Goal: Find specific page/section: Find specific page/section

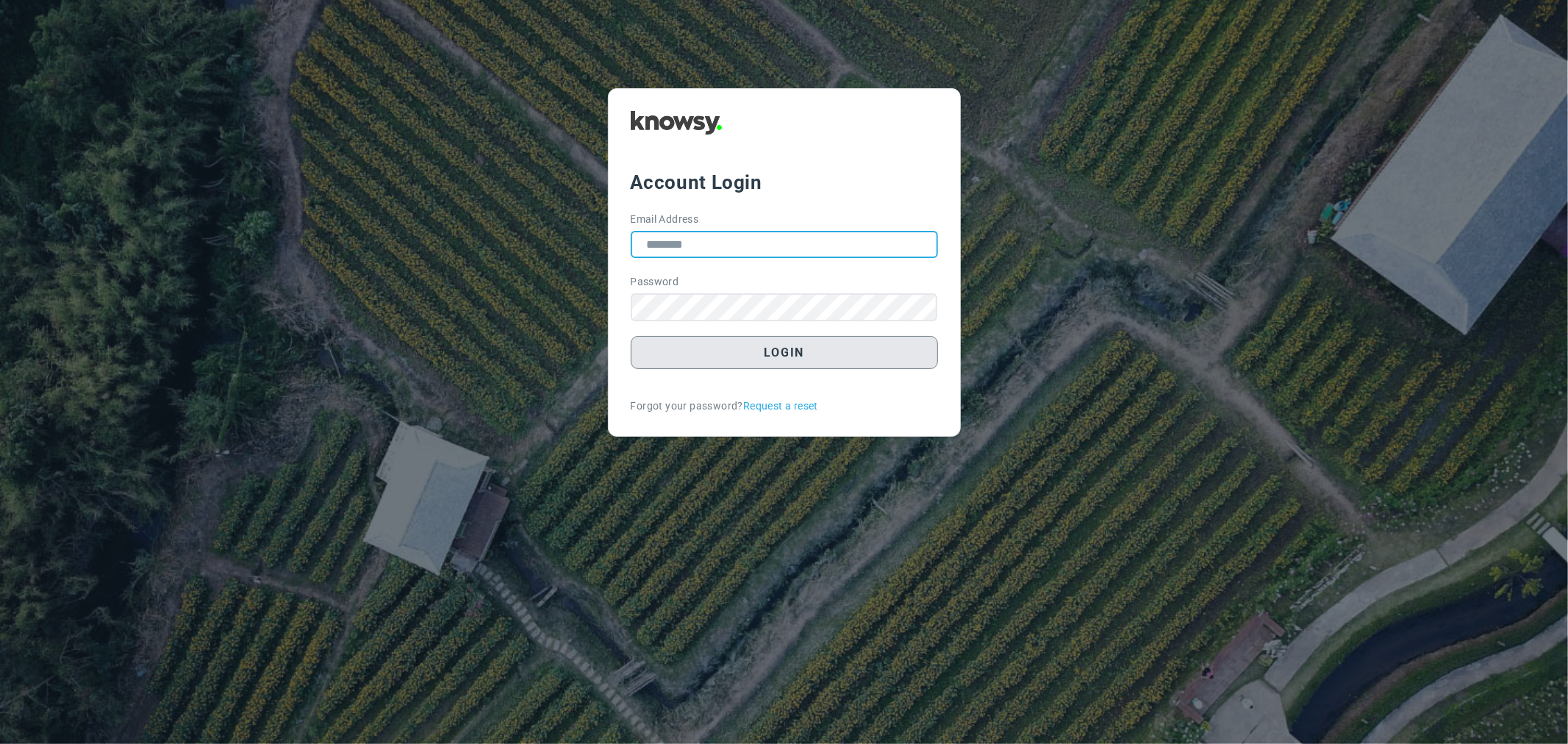
type input "**********"
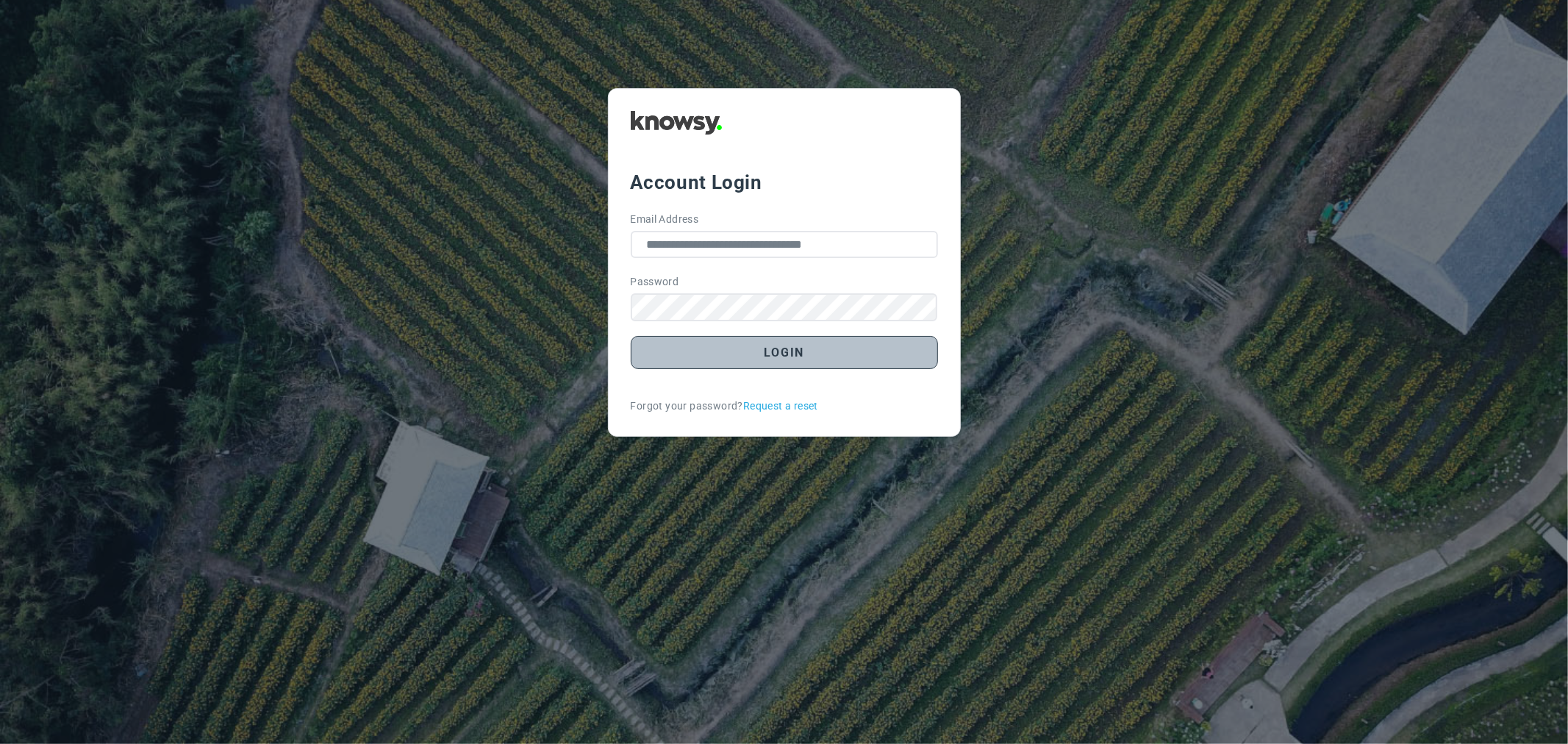
click at [735, 344] on button "Login" at bounding box center [784, 352] width 308 height 33
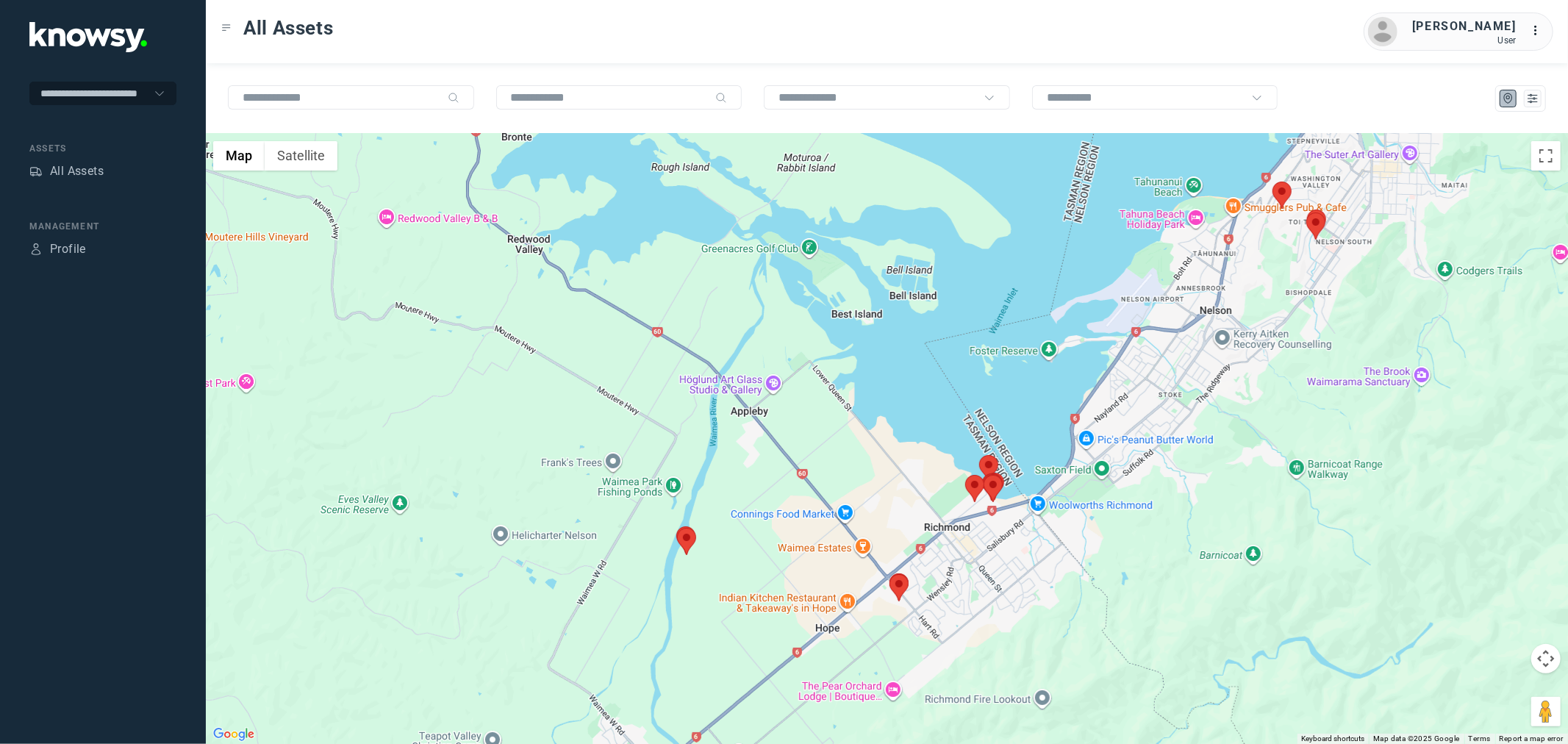
drag, startPoint x: 875, startPoint y: 571, endPoint x: 880, endPoint y: 288, distance: 283.0
click at [880, 288] on div at bounding box center [886, 439] width 1362 height 610
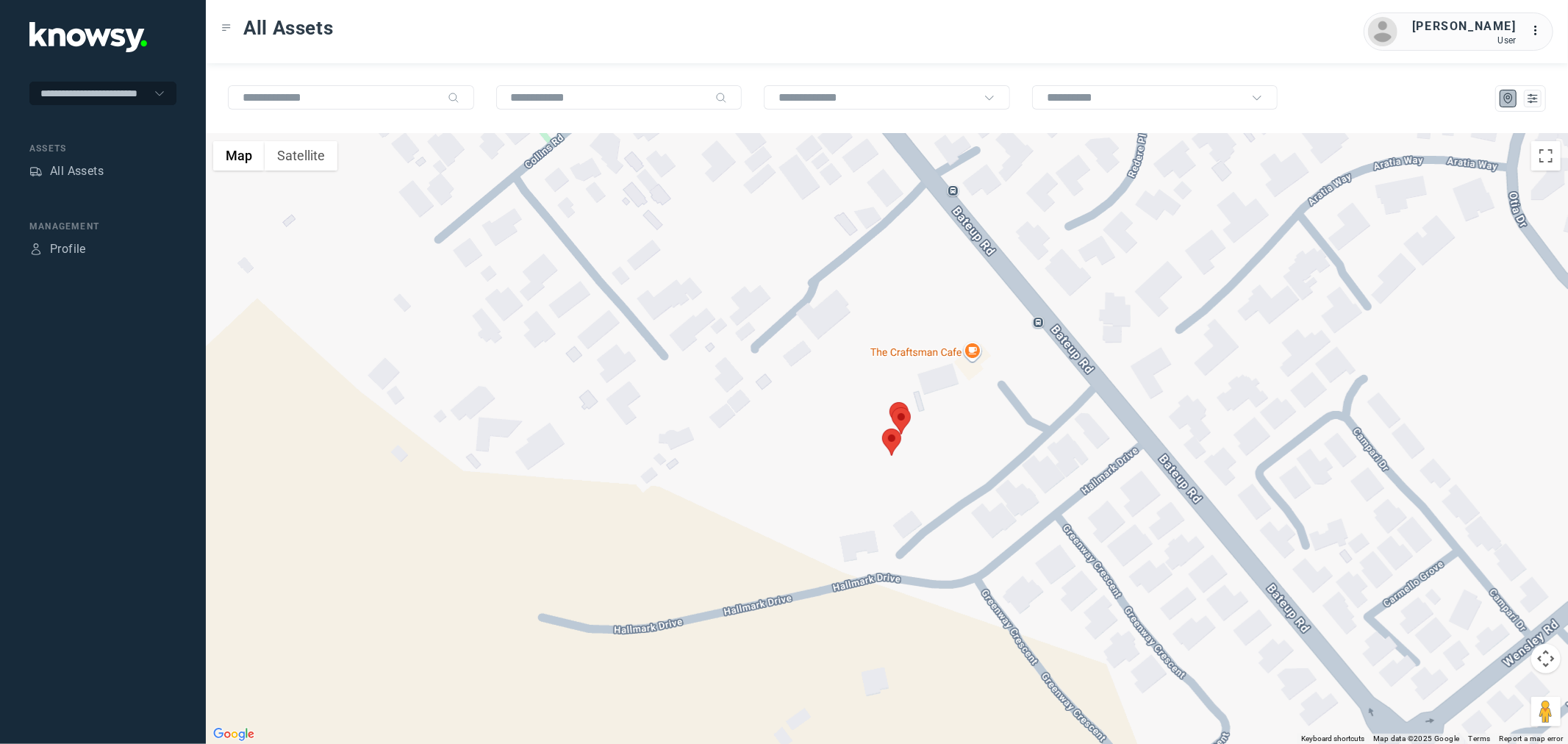
click at [892, 407] on area at bounding box center [892, 407] width 0 height 0
click at [904, 407] on span "View Asset" at bounding box center [891, 412] width 59 height 10
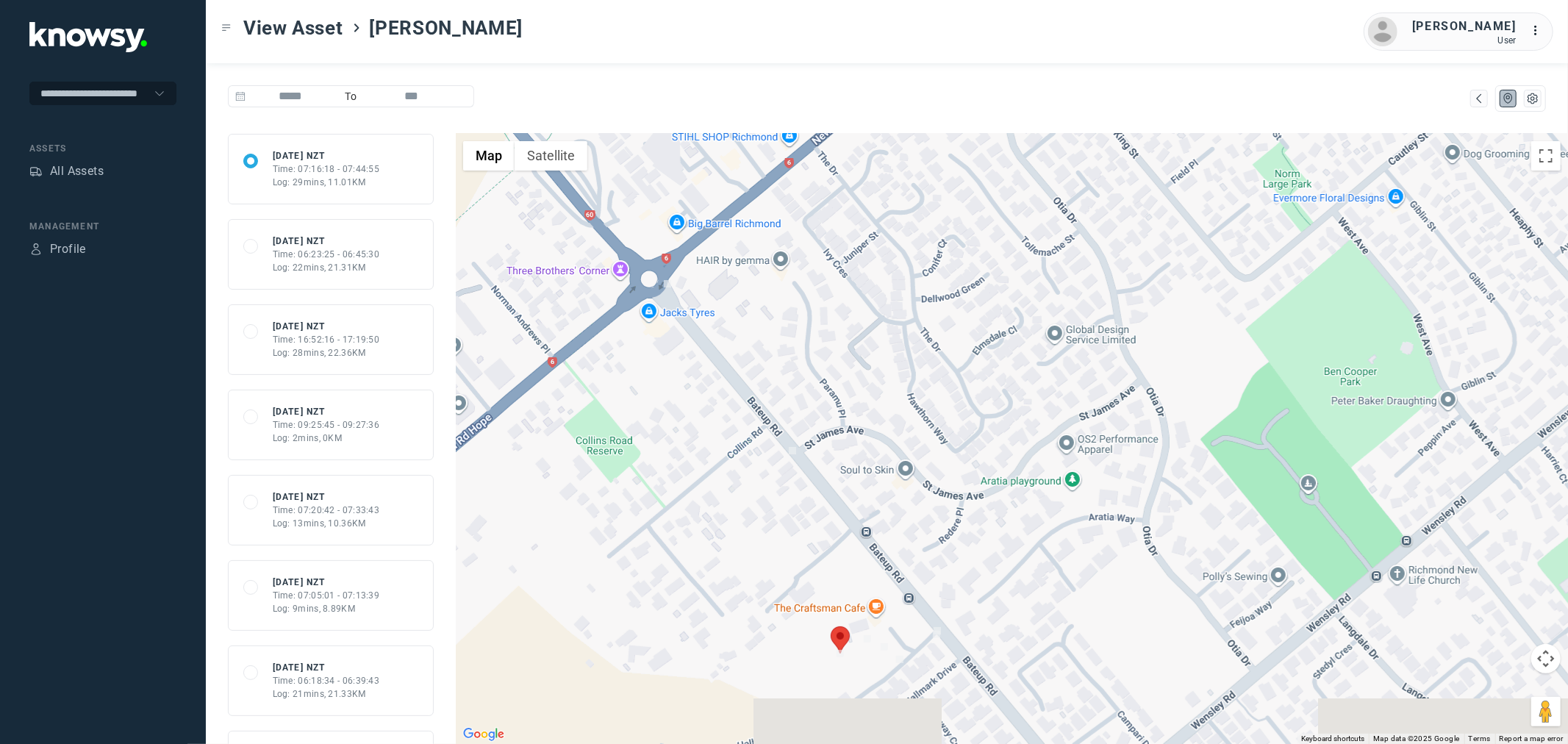
drag, startPoint x: 863, startPoint y: 629, endPoint x: 844, endPoint y: 572, distance: 60.1
click at [845, 573] on div at bounding box center [1012, 439] width 1112 height 610
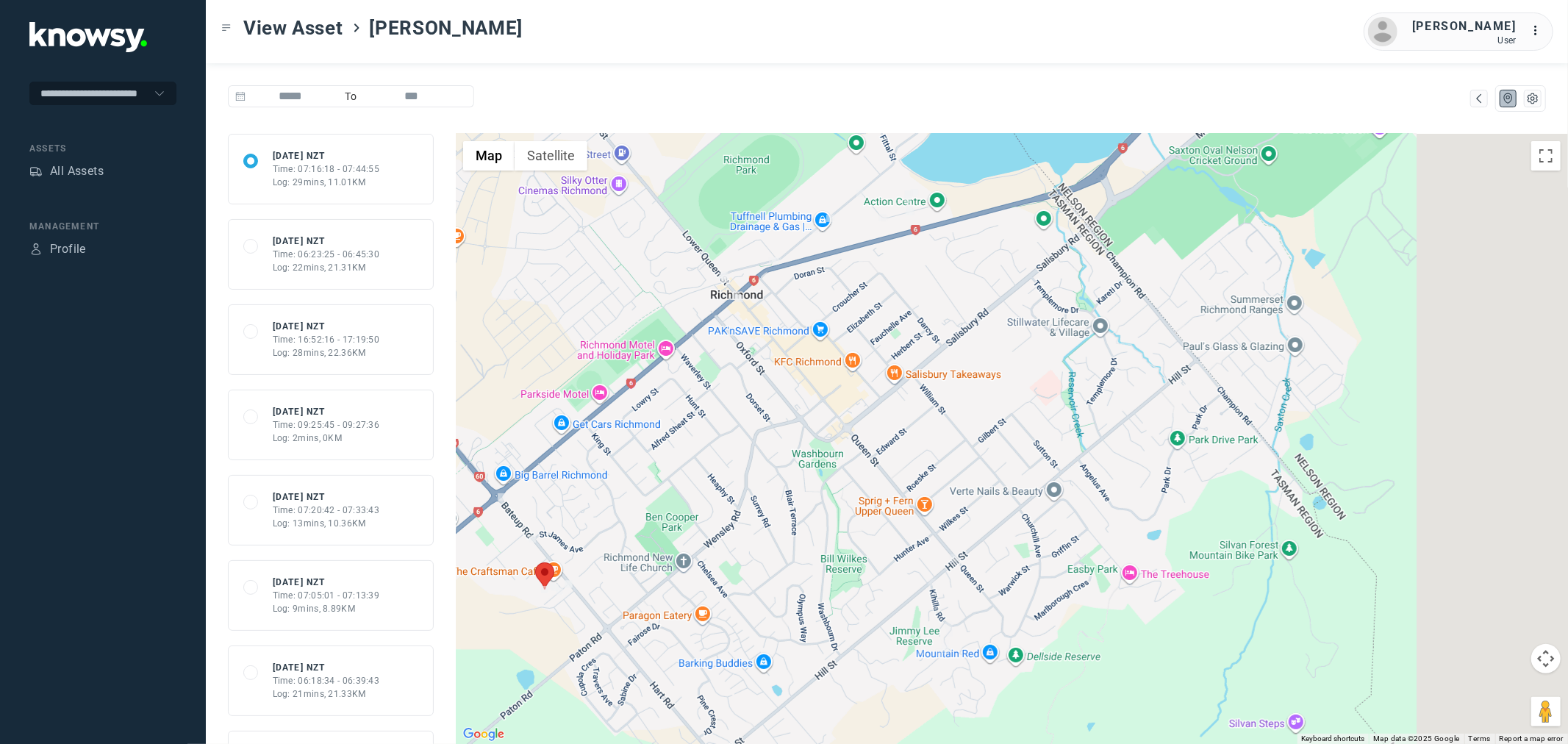
drag, startPoint x: 1010, startPoint y: 316, endPoint x: 787, endPoint y: 477, distance: 275.0
click at [788, 480] on div at bounding box center [1012, 439] width 1112 height 610
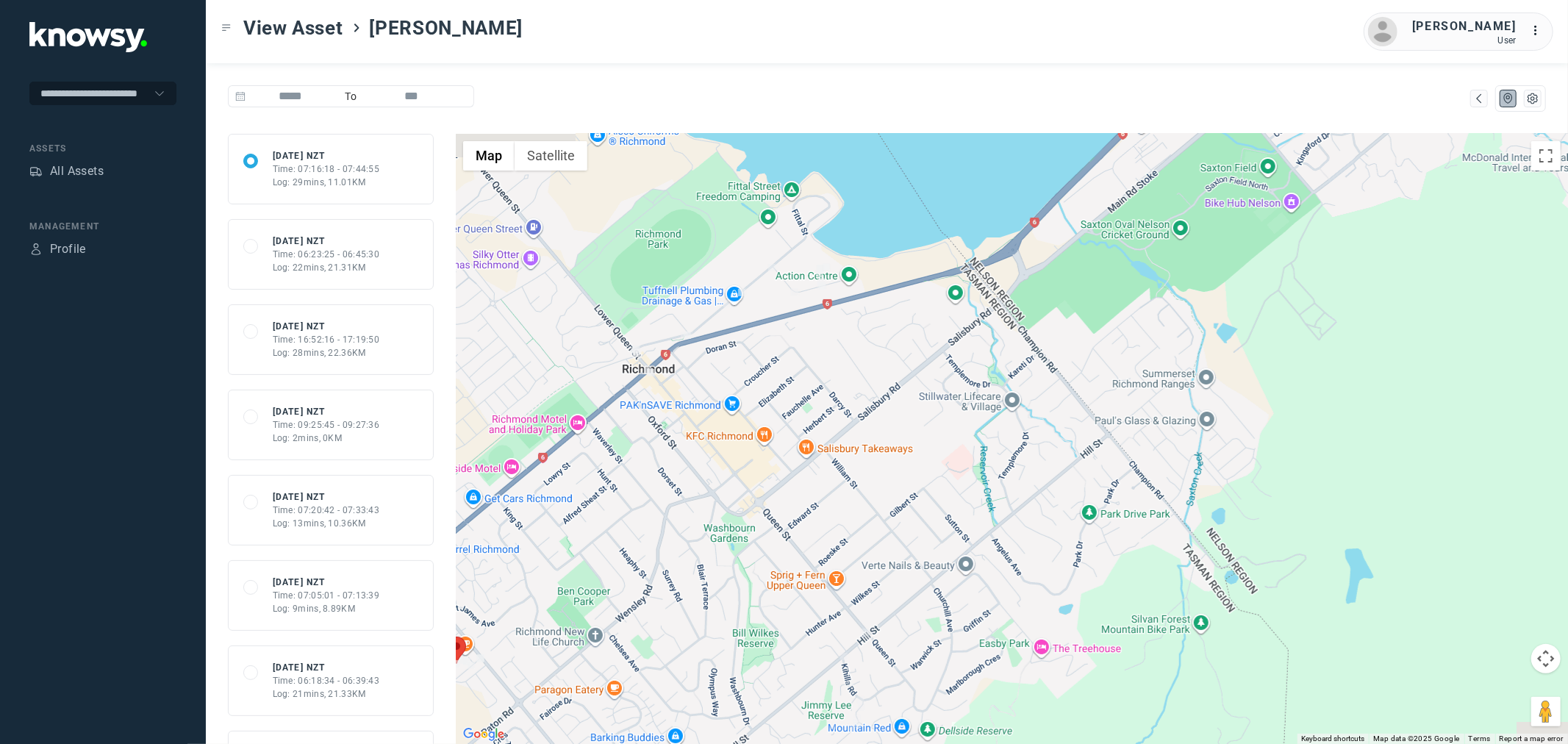
drag, startPoint x: 724, startPoint y: 445, endPoint x: 1032, endPoint y: 282, distance: 348.5
click at [1032, 282] on div at bounding box center [1012, 439] width 1112 height 610
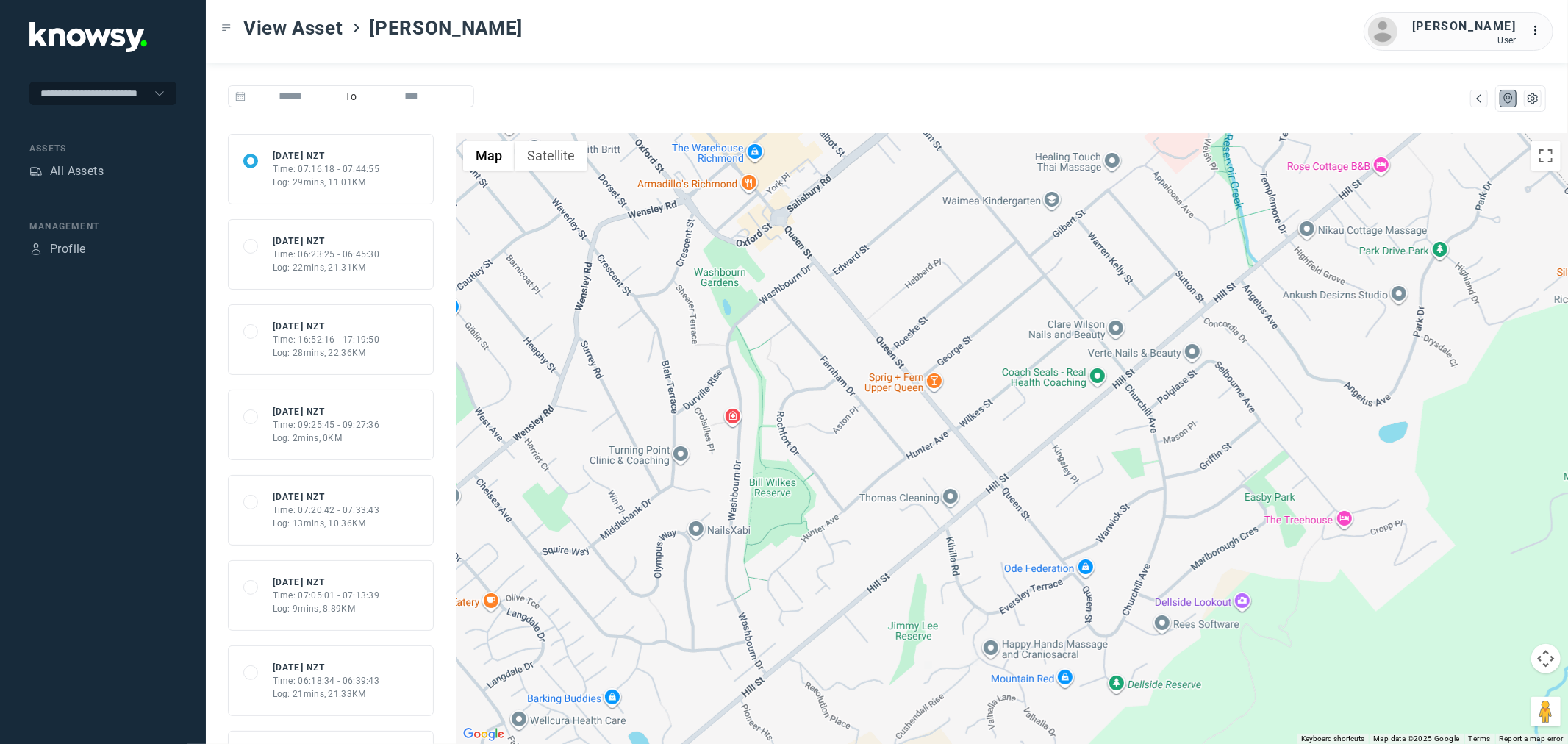
click at [324, 263] on div "Log: 22mins, 21.31KM" at bounding box center [327, 267] width 108 height 13
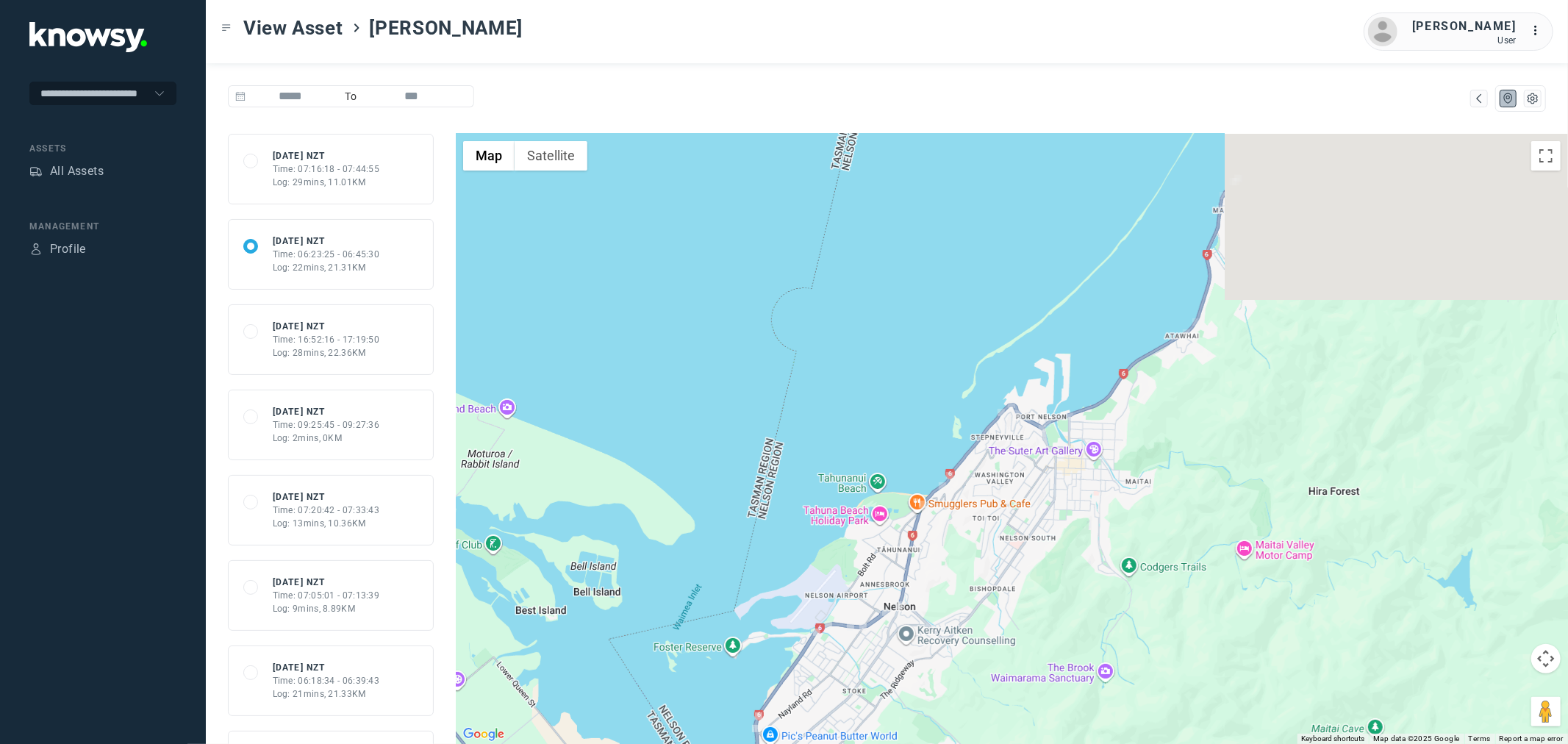
drag, startPoint x: 1192, startPoint y: 240, endPoint x: 967, endPoint y: 544, distance: 378.2
click at [967, 544] on div at bounding box center [1012, 439] width 1112 height 610
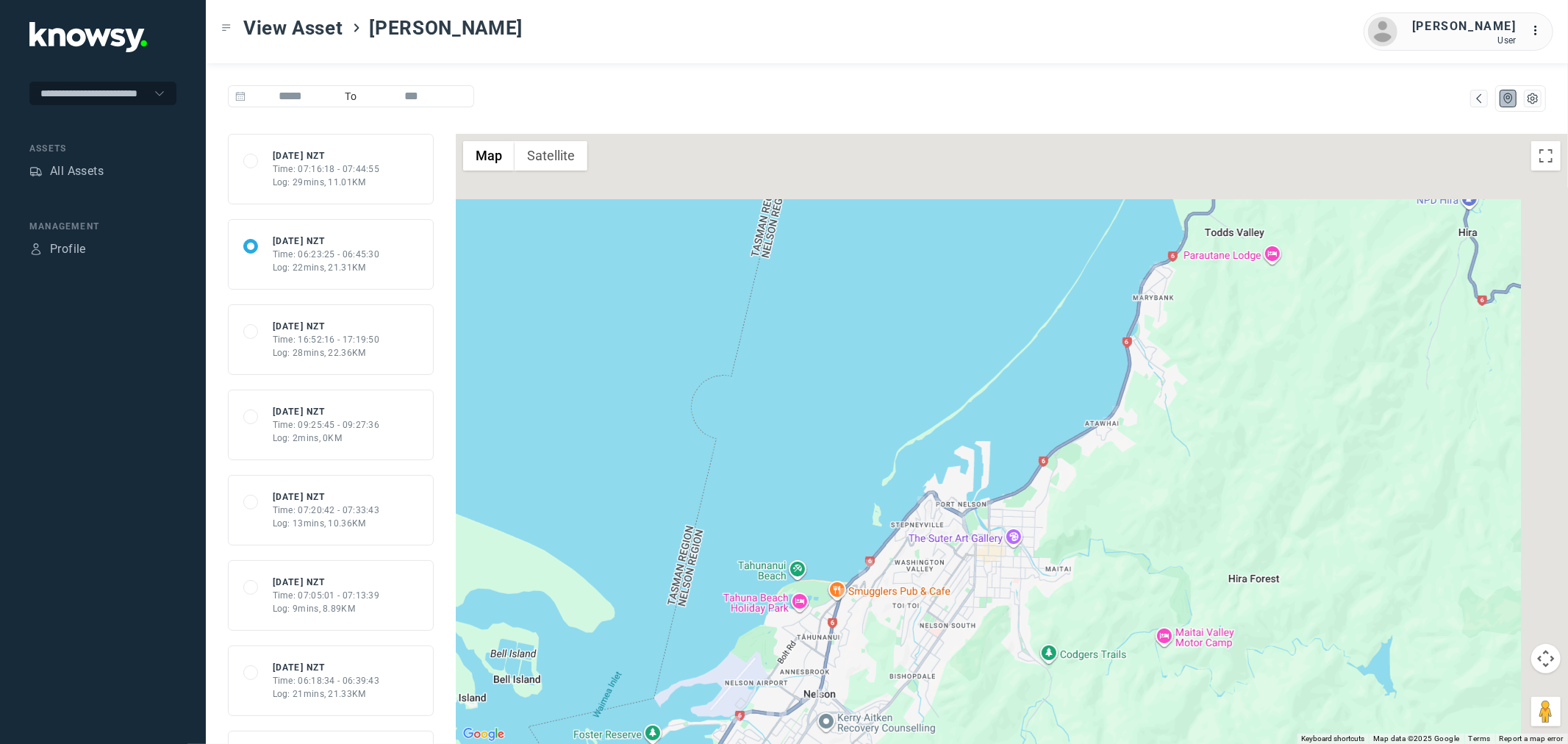
drag, startPoint x: 1100, startPoint y: 443, endPoint x: 978, endPoint y: 579, distance: 182.7
click at [978, 579] on div at bounding box center [1012, 439] width 1112 height 610
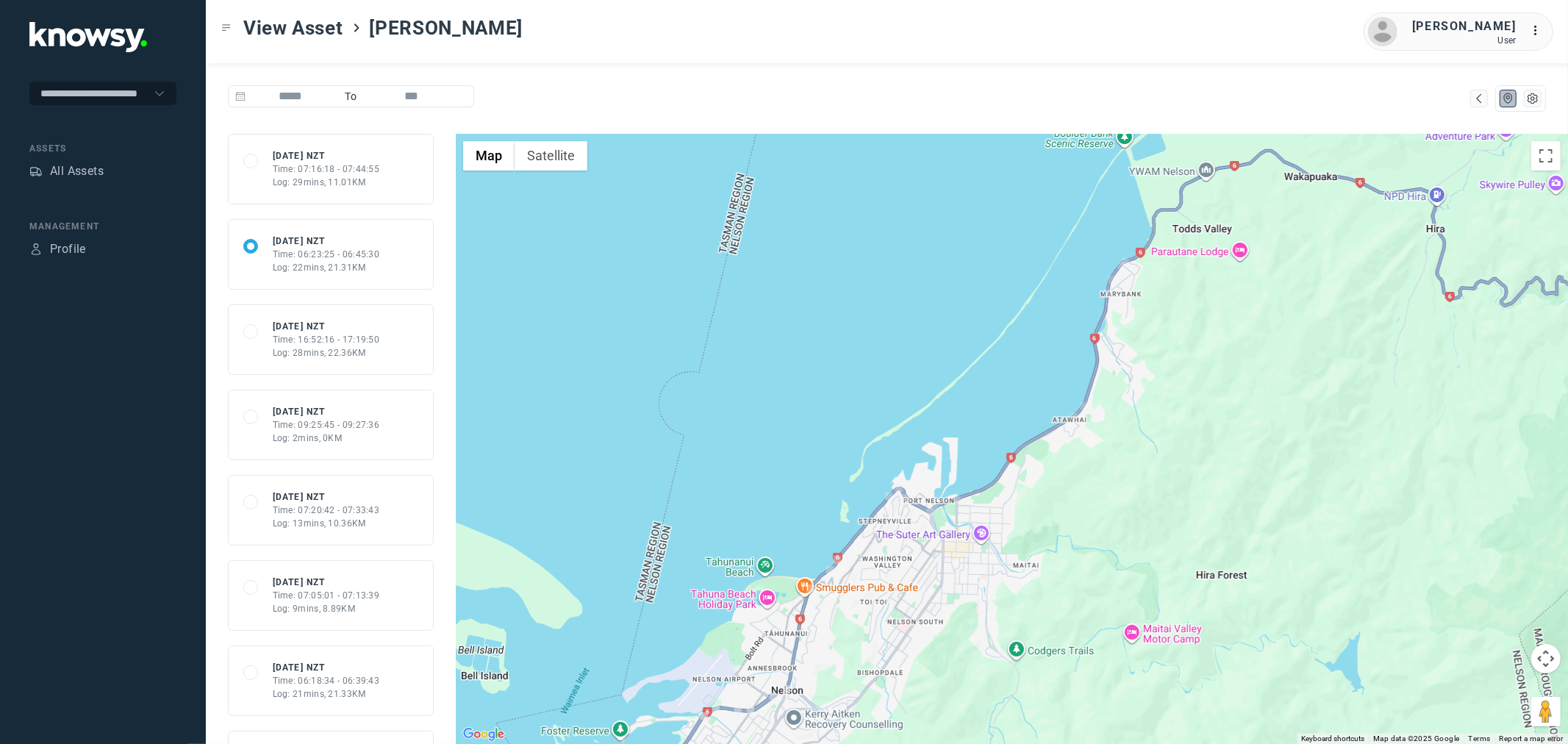
drag, startPoint x: 958, startPoint y: 605, endPoint x: 1194, endPoint y: 259, distance: 418.8
click at [1187, 276] on div at bounding box center [1012, 439] width 1112 height 610
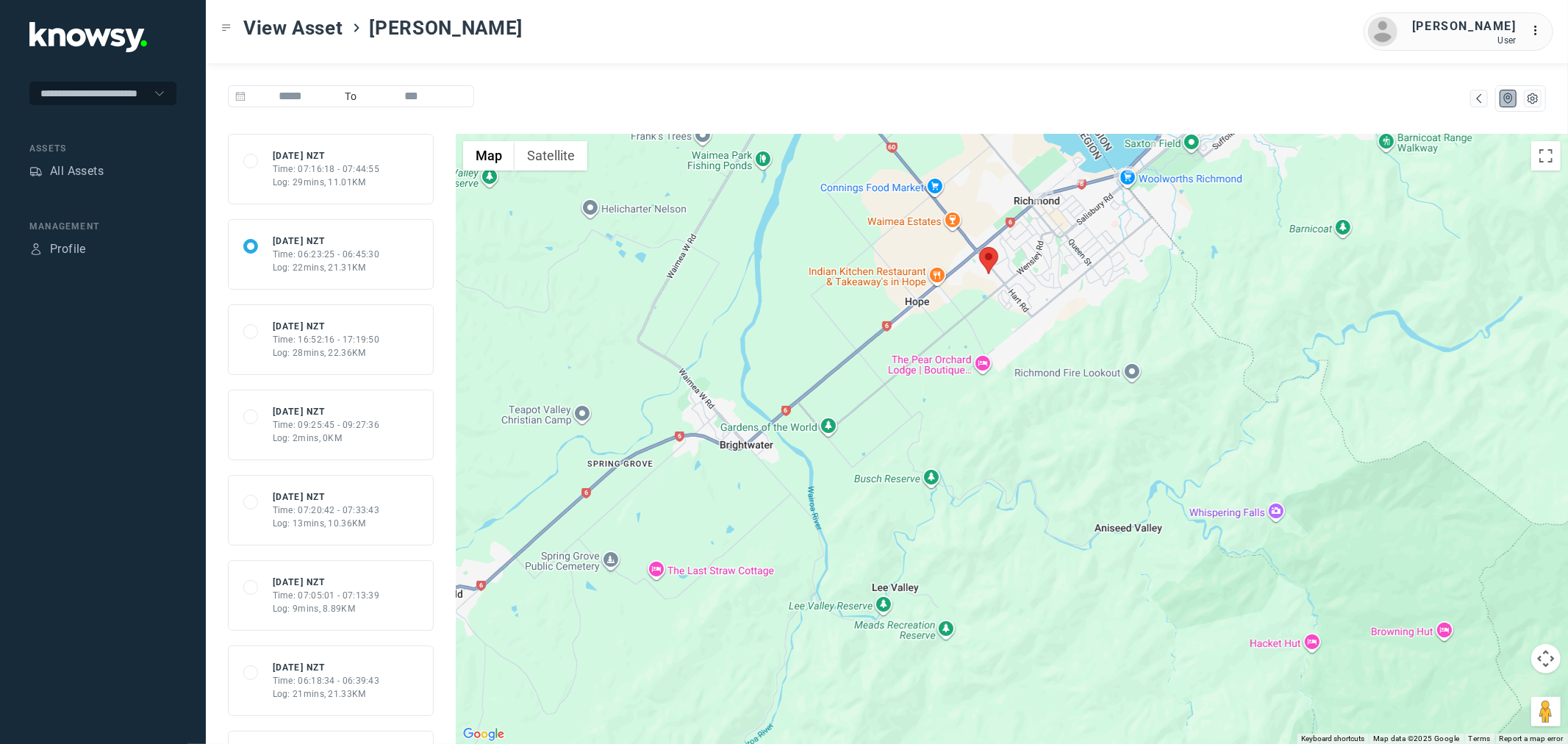
drag, startPoint x: 1096, startPoint y: 370, endPoint x: 1020, endPoint y: 434, distance: 99.4
click at [1020, 434] on div at bounding box center [1012, 439] width 1112 height 610
click at [69, 166] on div "All Assets" at bounding box center [77, 171] width 54 height 18
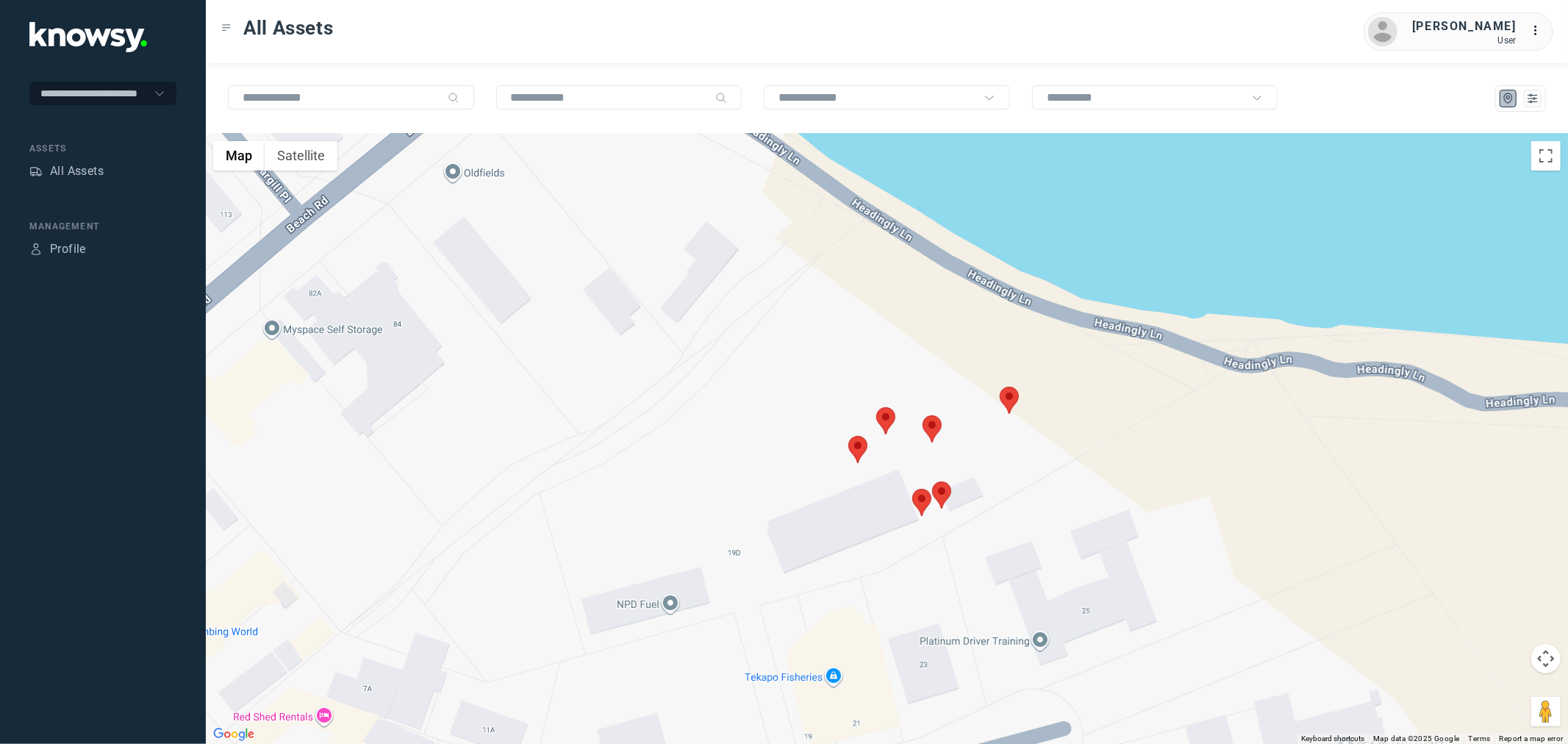
click at [849, 436] on area at bounding box center [849, 436] width 0 height 0
click at [873, 442] on link "View Asset" at bounding box center [848, 441] width 79 height 21
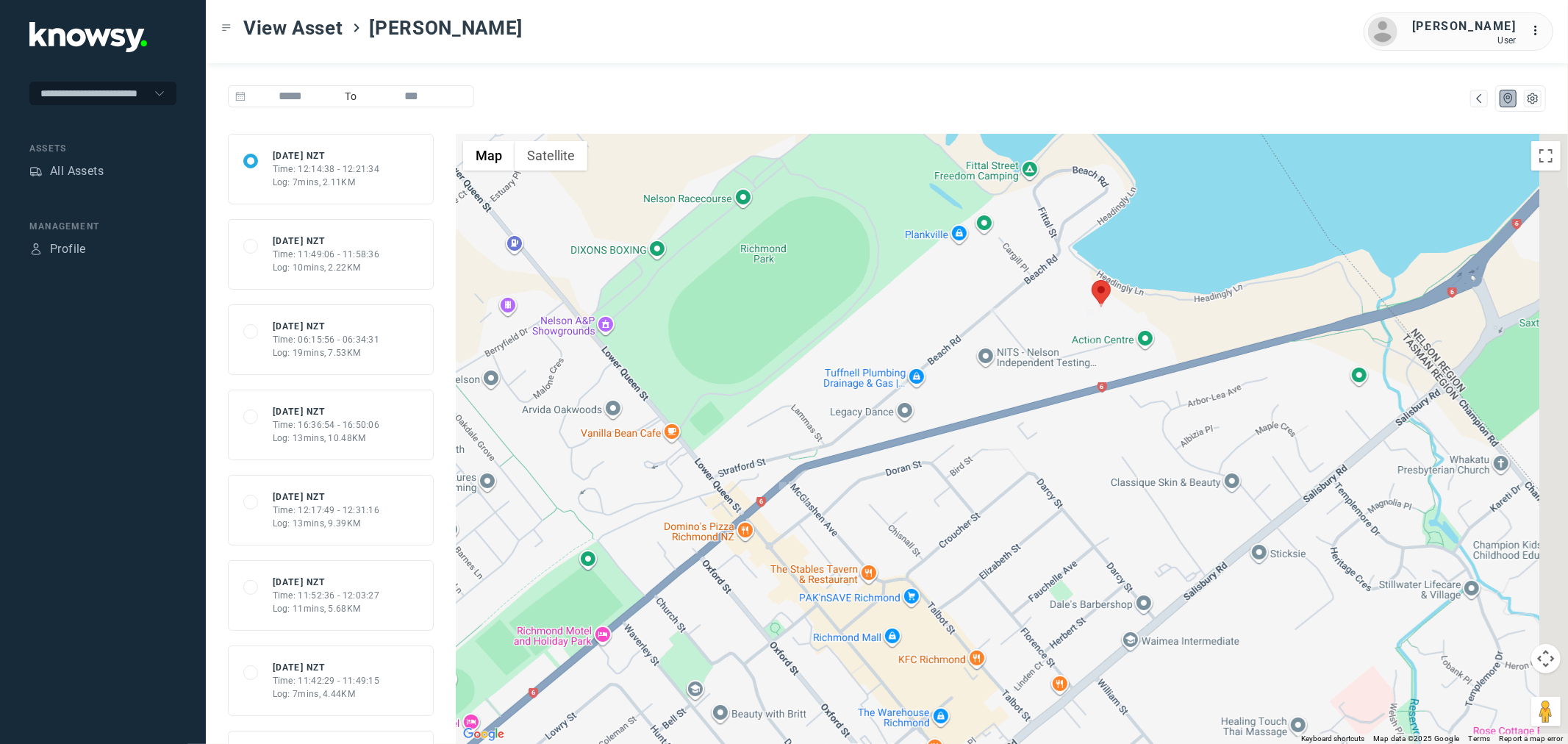
drag, startPoint x: 1286, startPoint y: 251, endPoint x: 503, endPoint y: 535, distance: 832.9
click at [503, 535] on div at bounding box center [1012, 439] width 1112 height 610
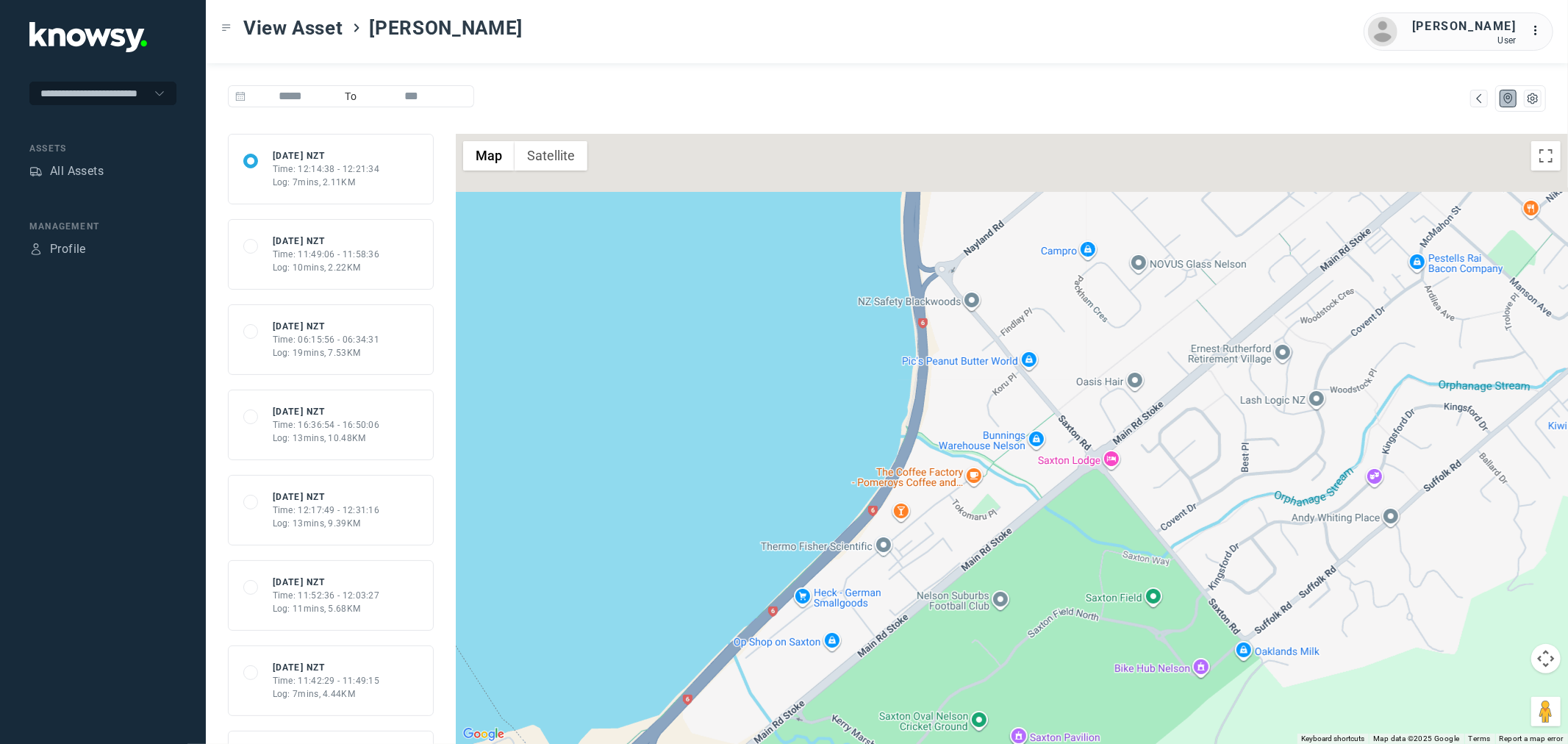
drag, startPoint x: 820, startPoint y: 222, endPoint x: 1102, endPoint y: 722, distance: 574.0
click at [1102, 722] on div at bounding box center [1012, 439] width 1112 height 610
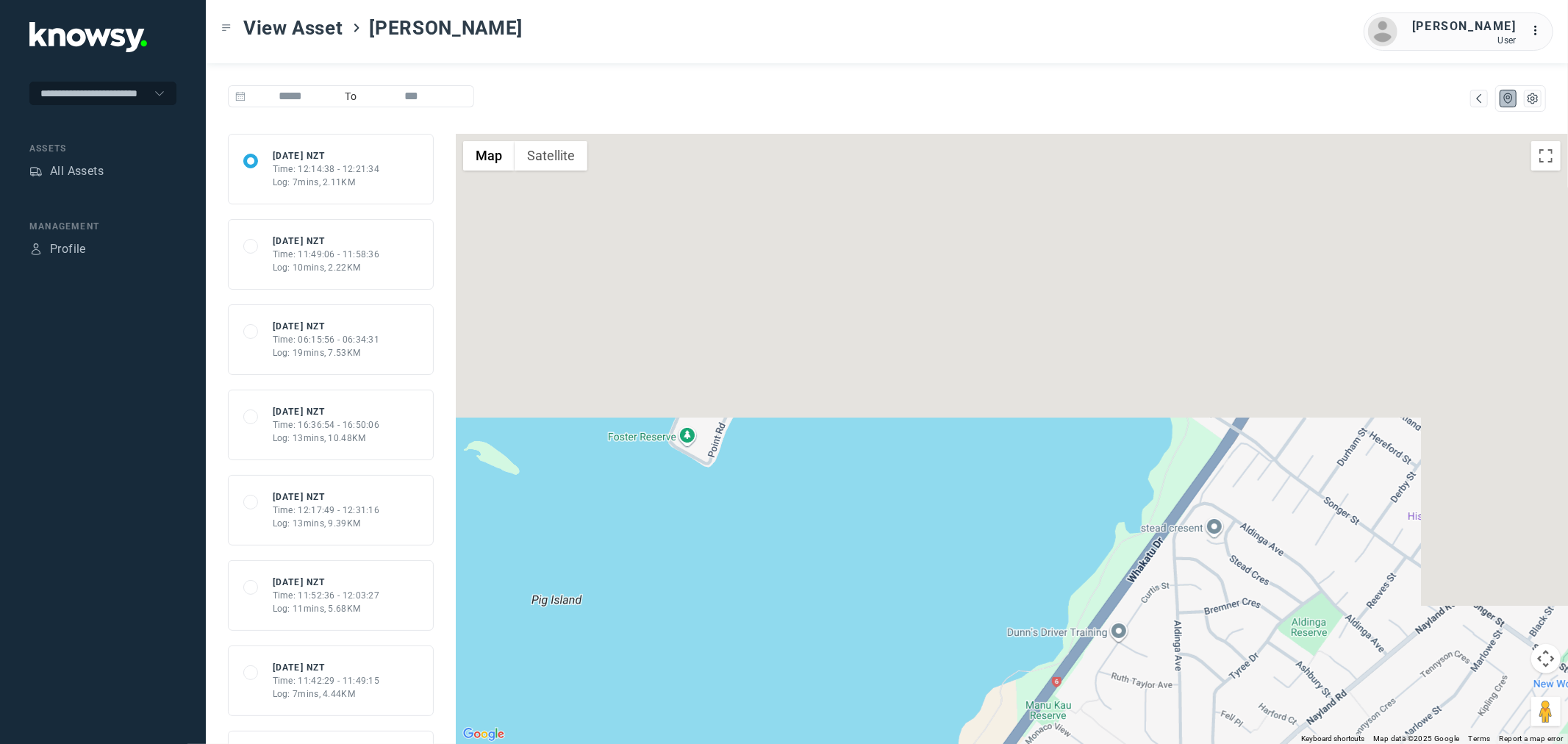
drag, startPoint x: 1121, startPoint y: 282, endPoint x: 873, endPoint y: 728, distance: 510.3
click at [873, 728] on div at bounding box center [1012, 439] width 1112 height 610
